Goal: Information Seeking & Learning: Learn about a topic

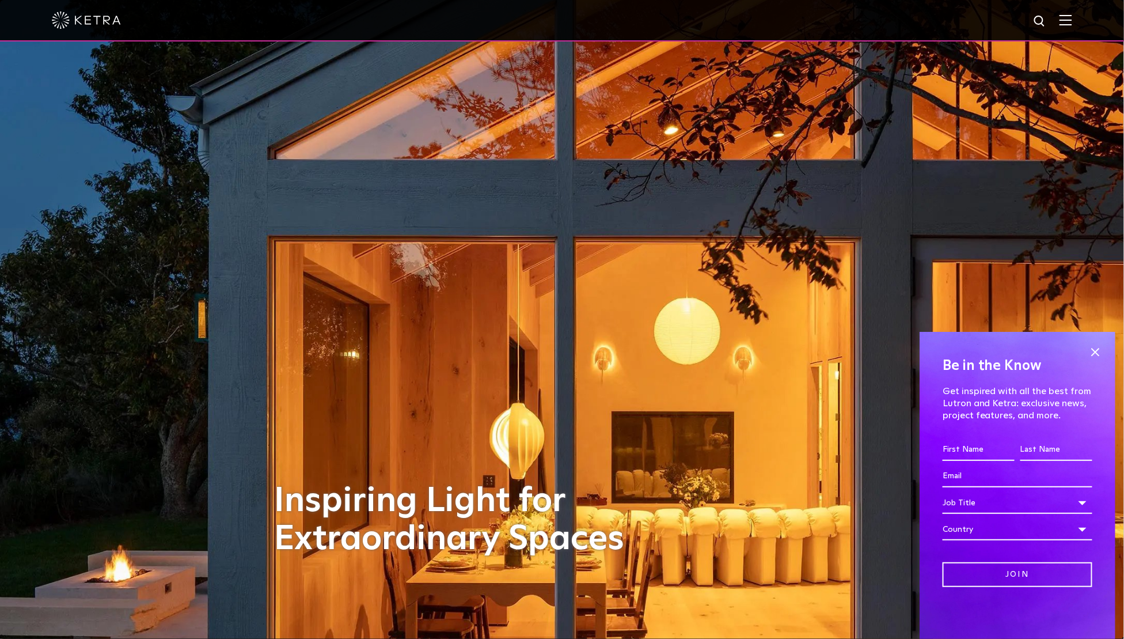
click at [1071, 20] on img at bounding box center [1066, 19] width 13 height 11
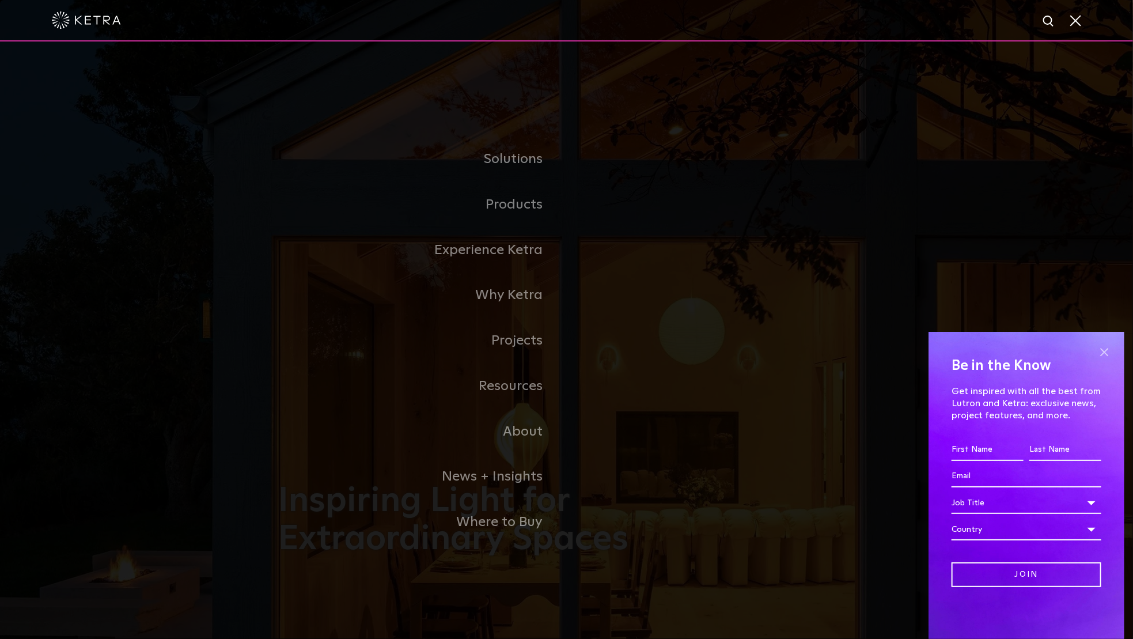
click at [1109, 350] on span at bounding box center [1103, 351] width 17 height 17
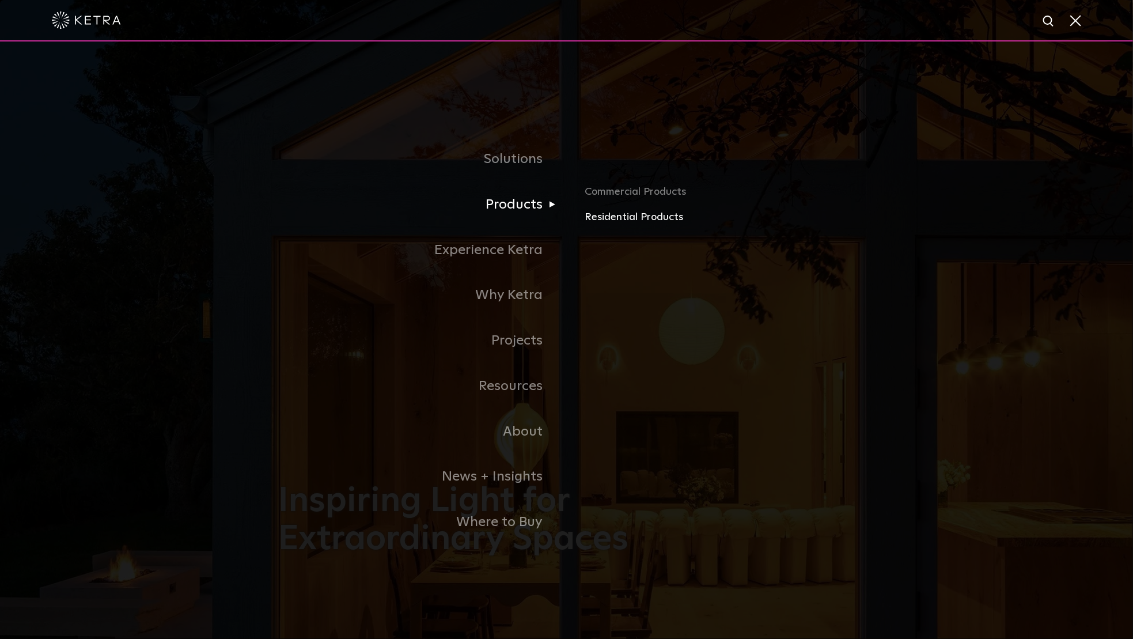
click at [603, 216] on link "Residential Products" at bounding box center [718, 217] width 269 height 17
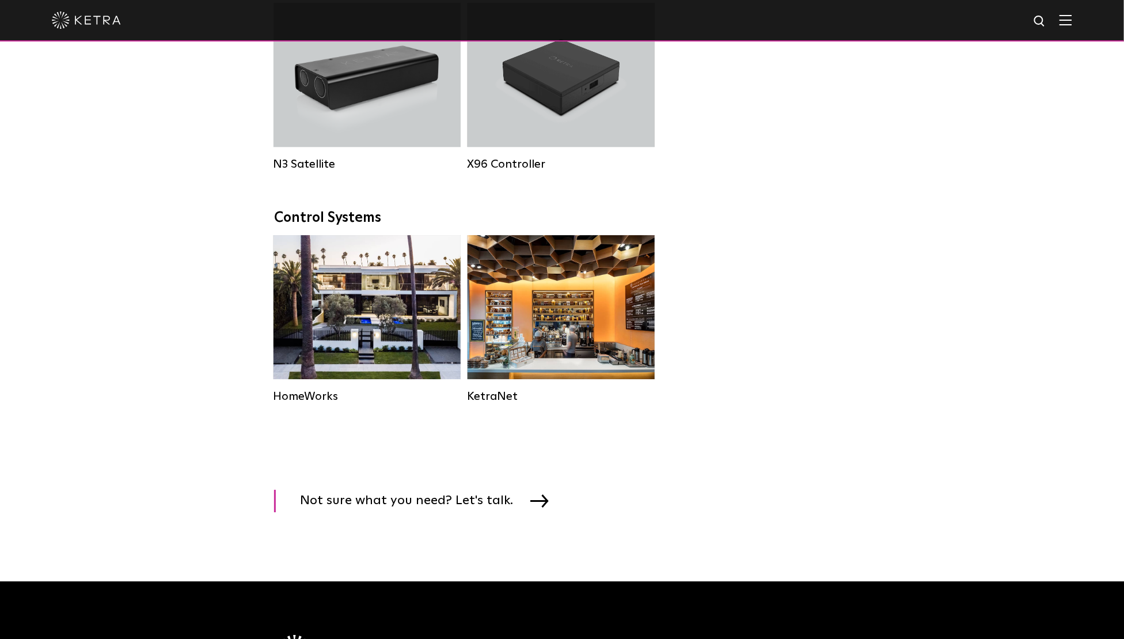
scroll to position [1413, 0]
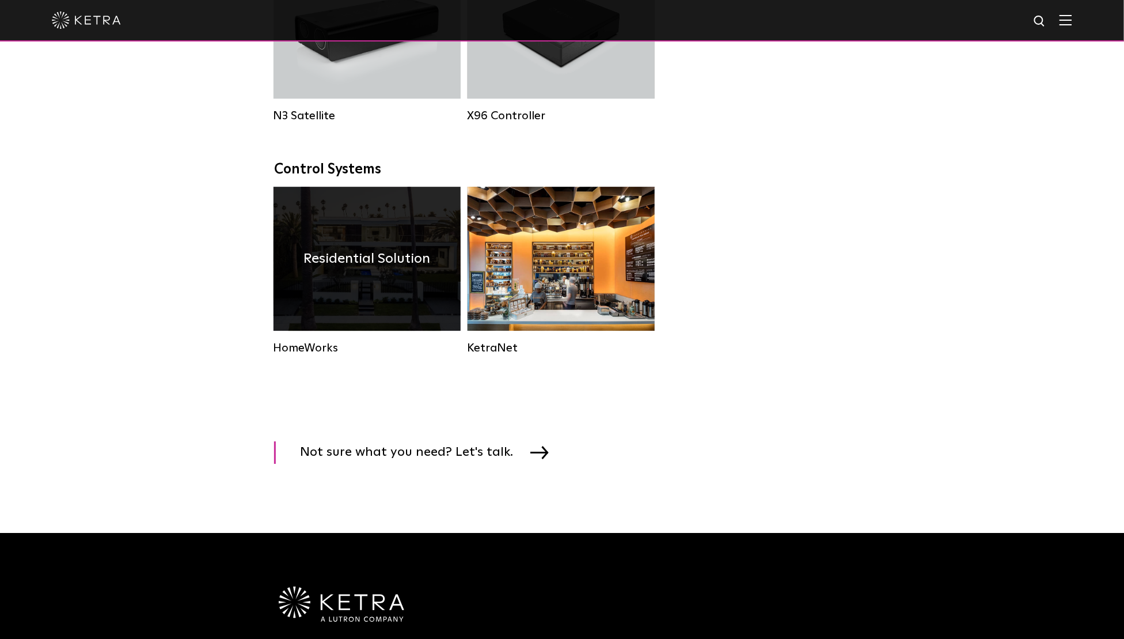
click at [335, 287] on div "Residential Solution" at bounding box center [367, 259] width 187 height 144
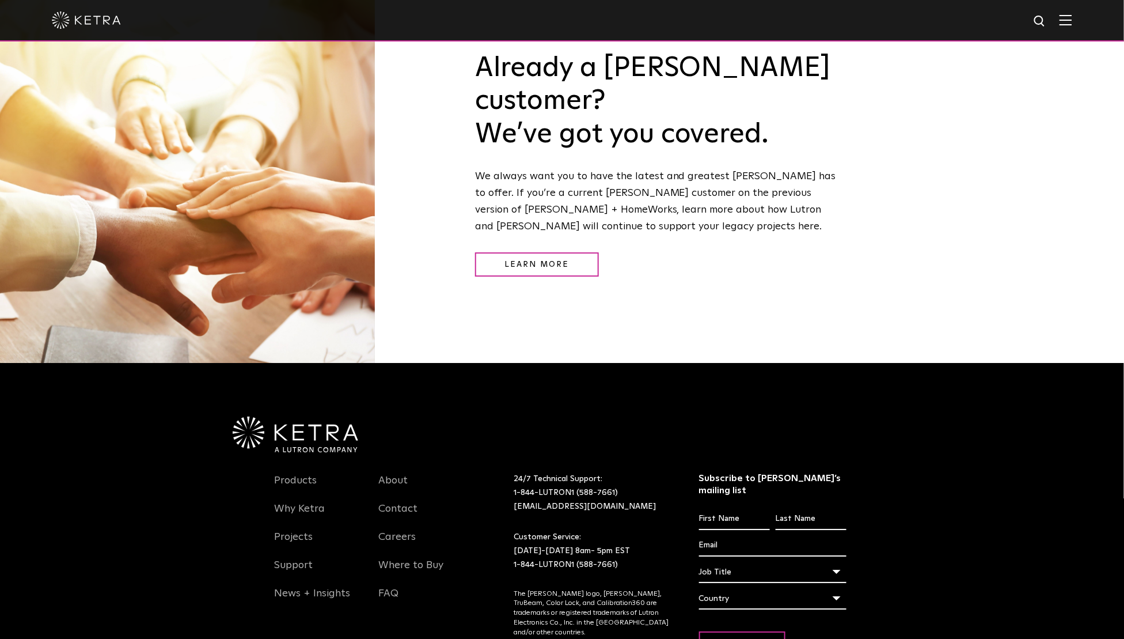
scroll to position [1607, 0]
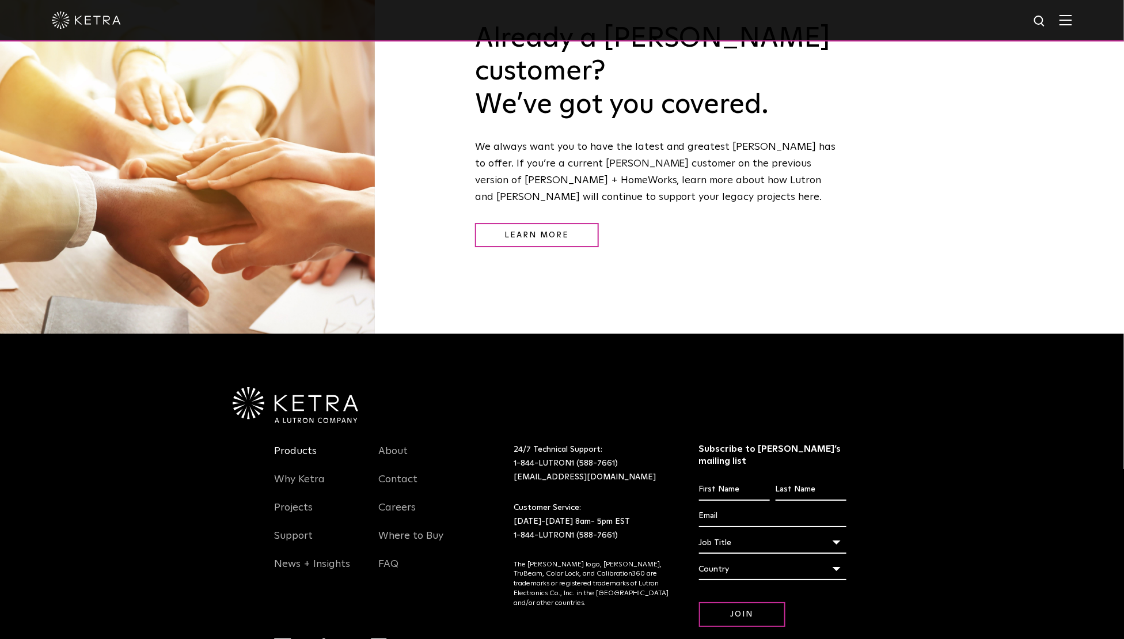
click at [303, 445] on link "Products" at bounding box center [295, 458] width 43 height 26
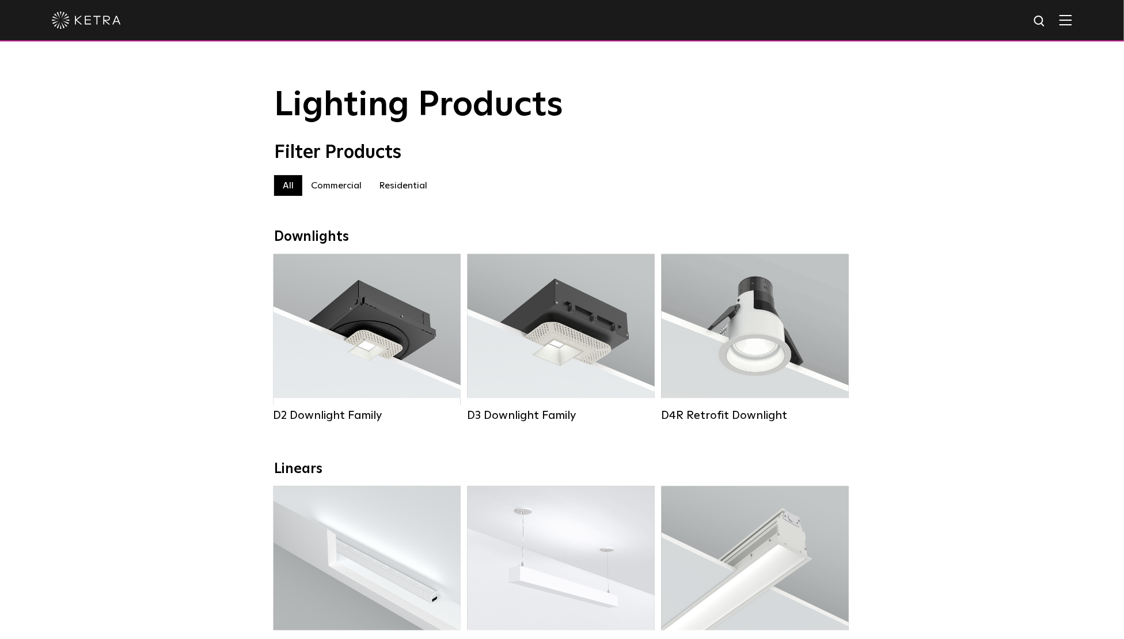
click at [1072, 18] on img at bounding box center [1066, 19] width 13 height 11
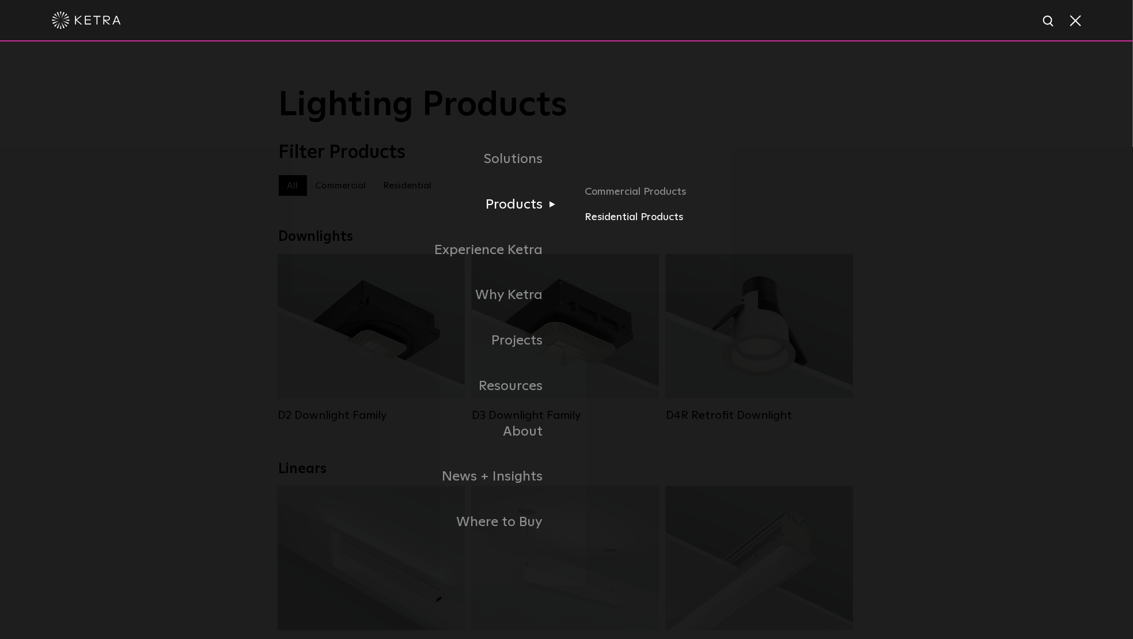
click at [623, 223] on link "Residential Products" at bounding box center [718, 217] width 269 height 17
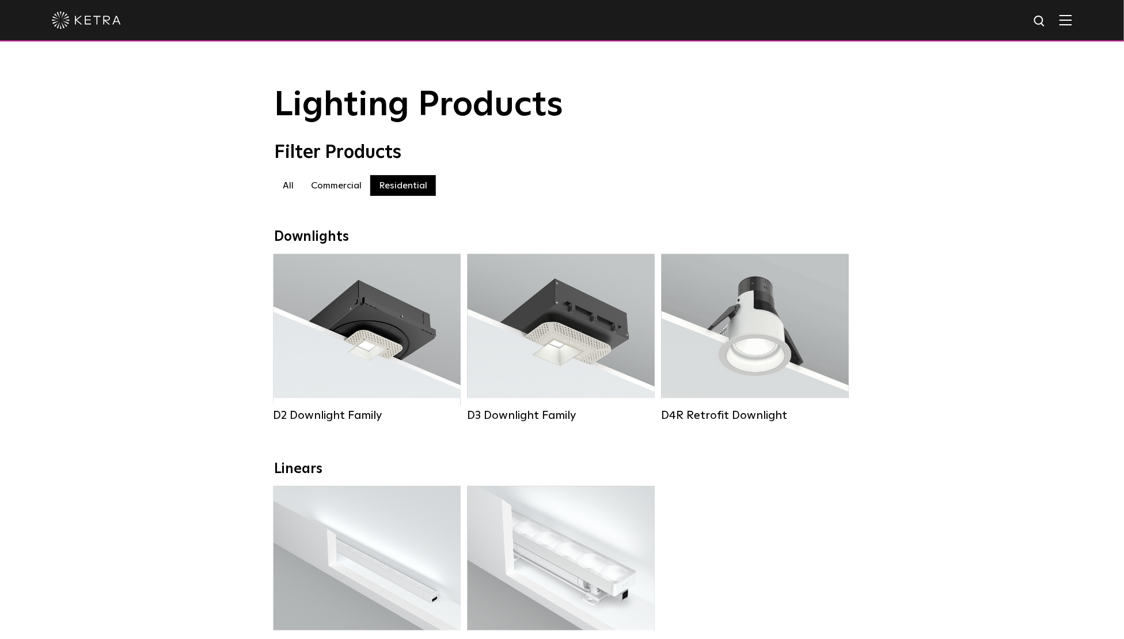
scroll to position [284, 0]
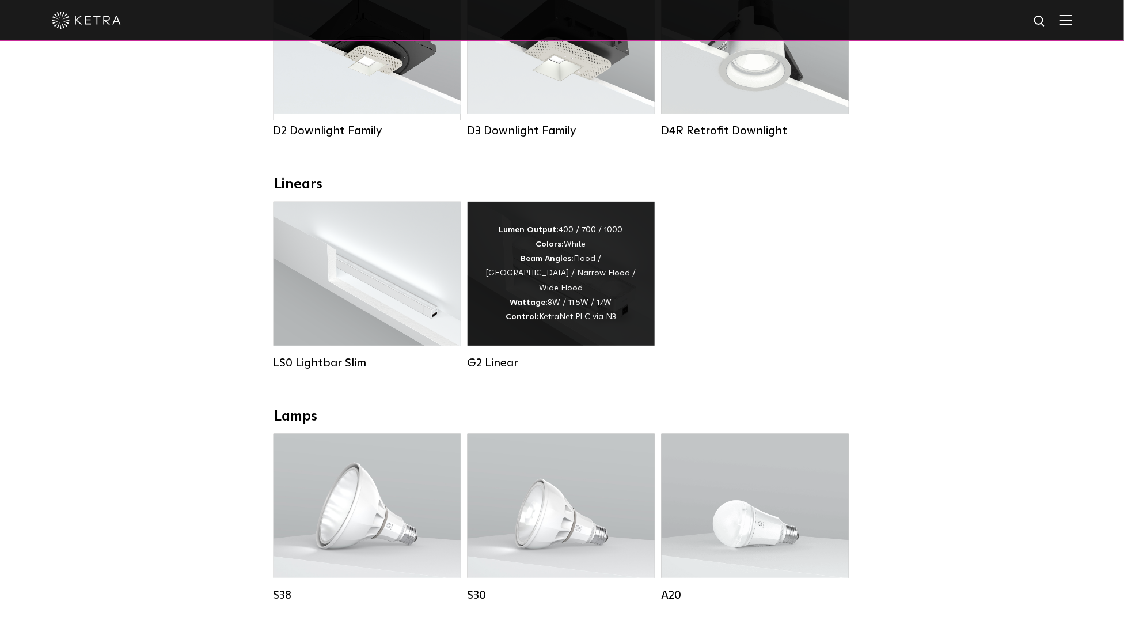
click at [537, 339] on div "Lumen Output: 400 / 700 / 1000 Colors: White Beam Angles: Flood / Graze / Narro…" at bounding box center [561, 274] width 187 height 144
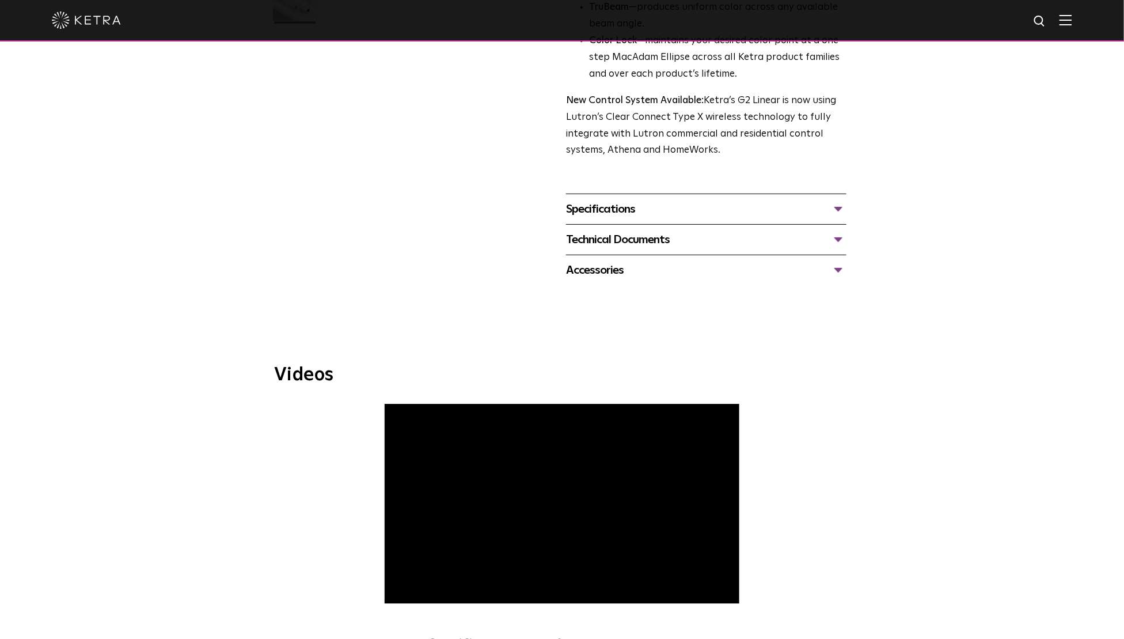
scroll to position [394, 0]
